Goal: Check status: Check status

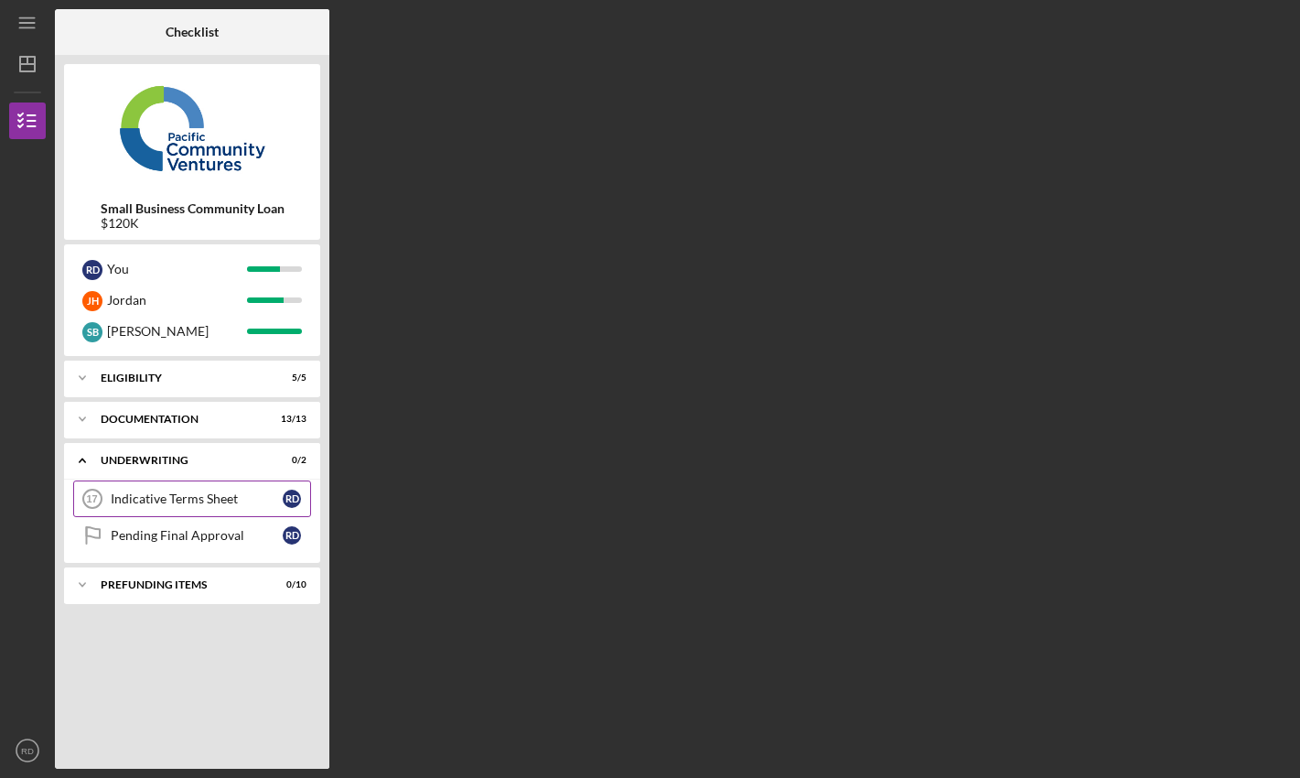
click at [268, 490] on link "Indicative Terms Sheet 17 Indicative Terms Sheet R D" at bounding box center [192, 498] width 238 height 37
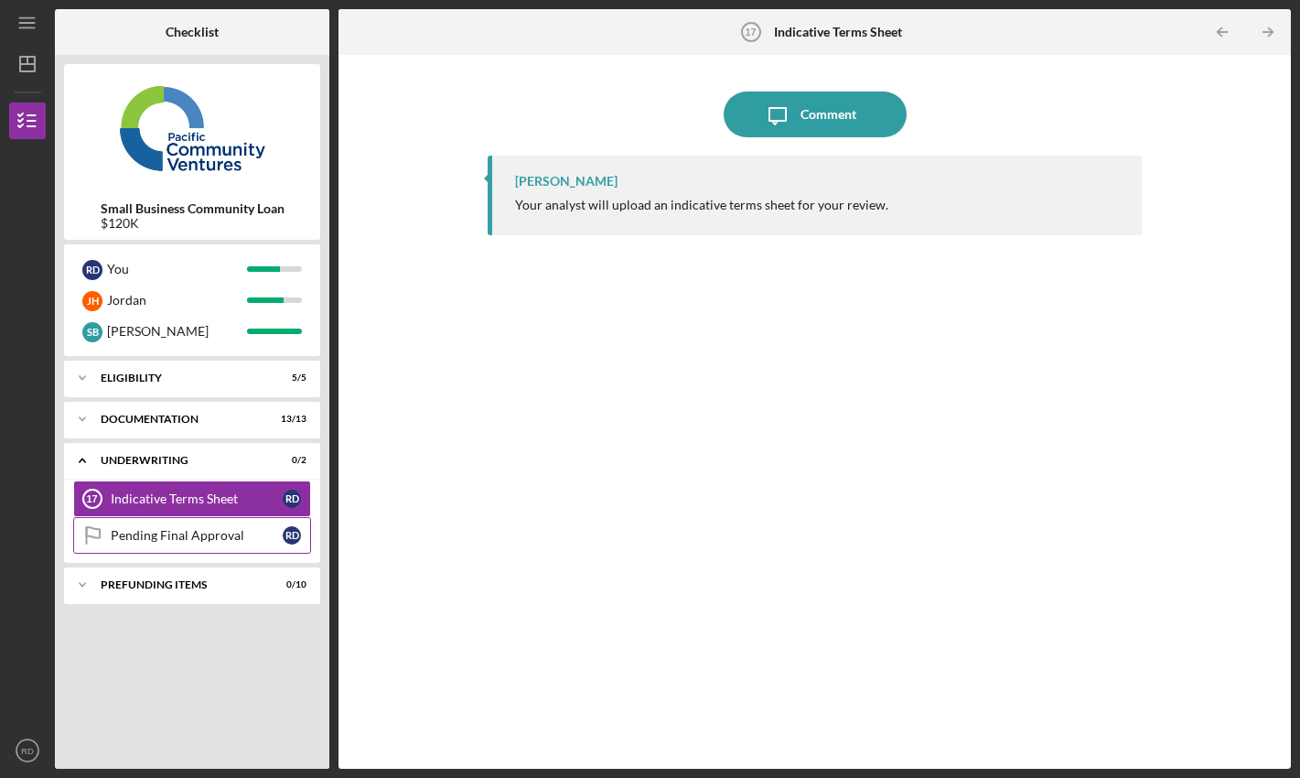
click at [210, 543] on link "Pending Final Approval Pending Final Approval R D" at bounding box center [192, 535] width 238 height 37
